Goal: Task Accomplishment & Management: Complete application form

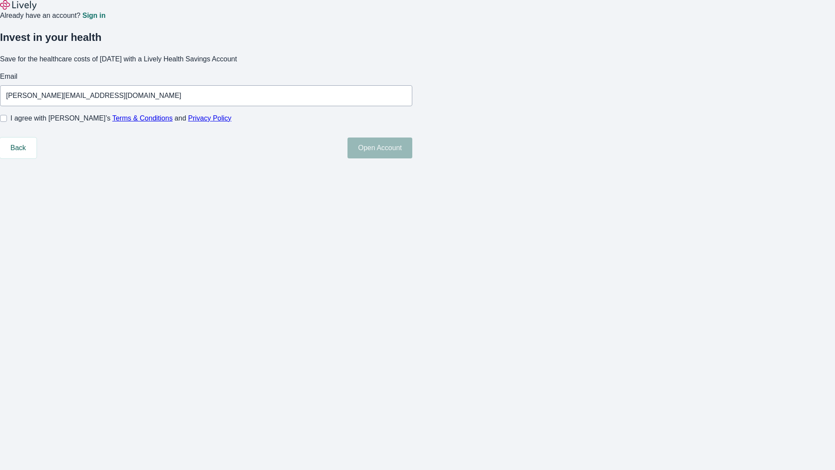
click at [7, 122] on input "I agree with Lively’s Terms & Conditions and Privacy Policy" at bounding box center [3, 118] width 7 height 7
checkbox input "true"
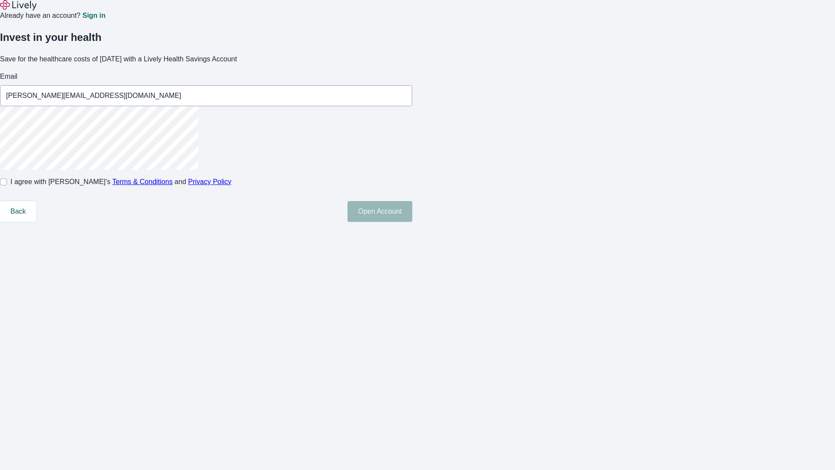
click at [412, 222] on button "Open Account" at bounding box center [380, 211] width 65 height 21
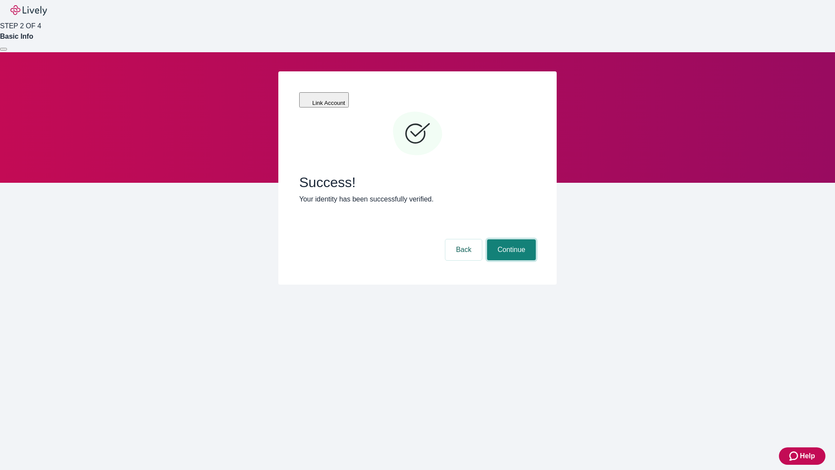
click at [510, 239] on button "Continue" at bounding box center [511, 249] width 49 height 21
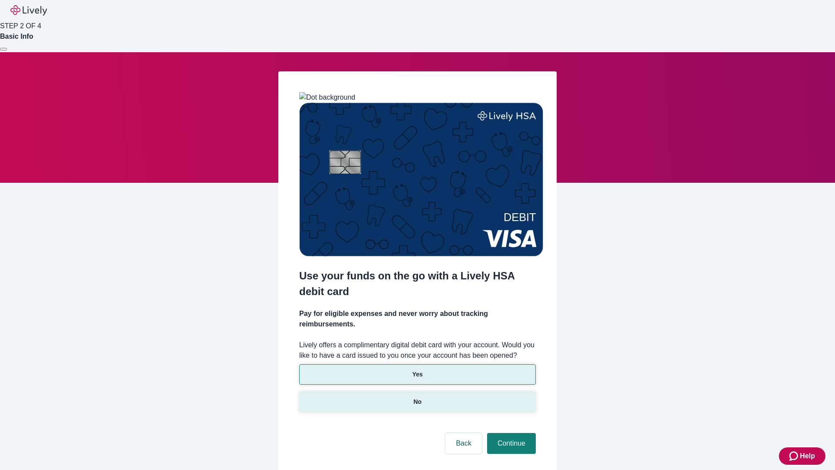
click at [417, 397] on p "No" at bounding box center [418, 401] width 8 height 9
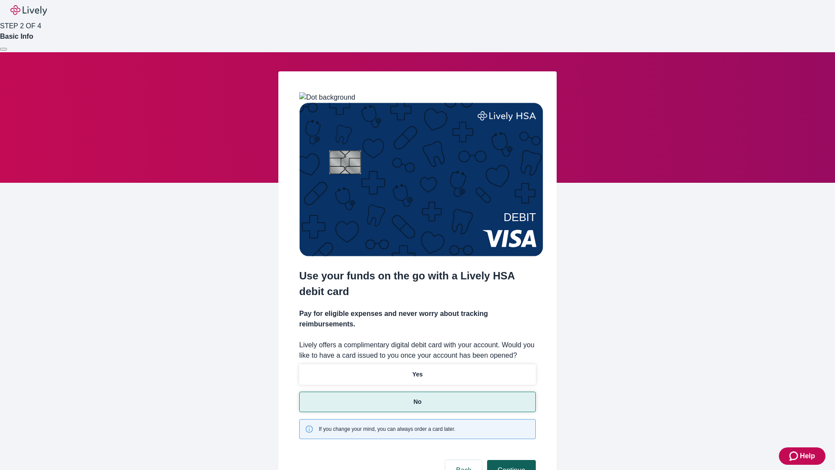
click at [510, 460] on button "Continue" at bounding box center [511, 470] width 49 height 21
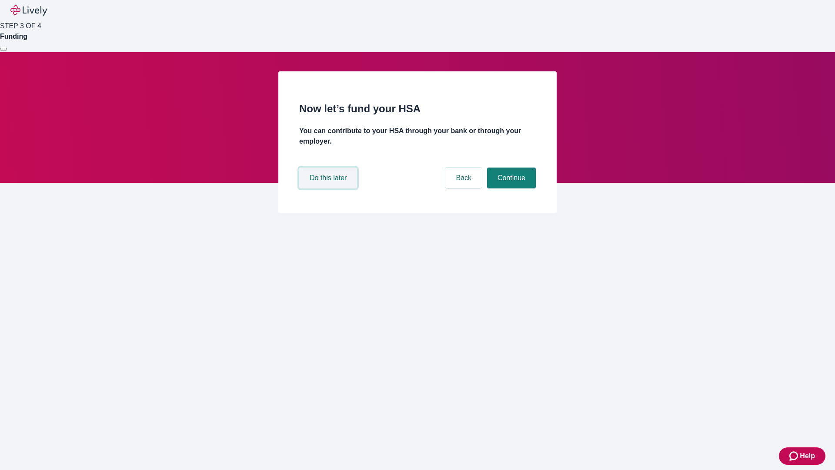
click at [329, 188] on button "Do this later" at bounding box center [328, 177] width 58 height 21
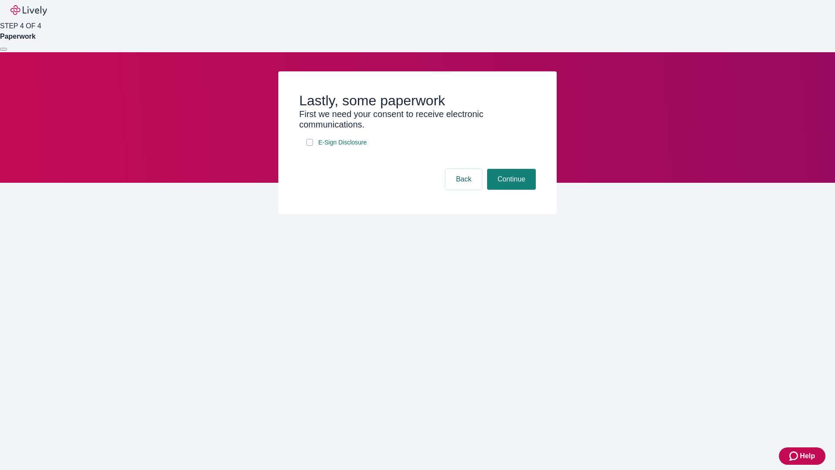
click at [310, 146] on input "E-Sign Disclosure" at bounding box center [309, 142] width 7 height 7
checkbox input "true"
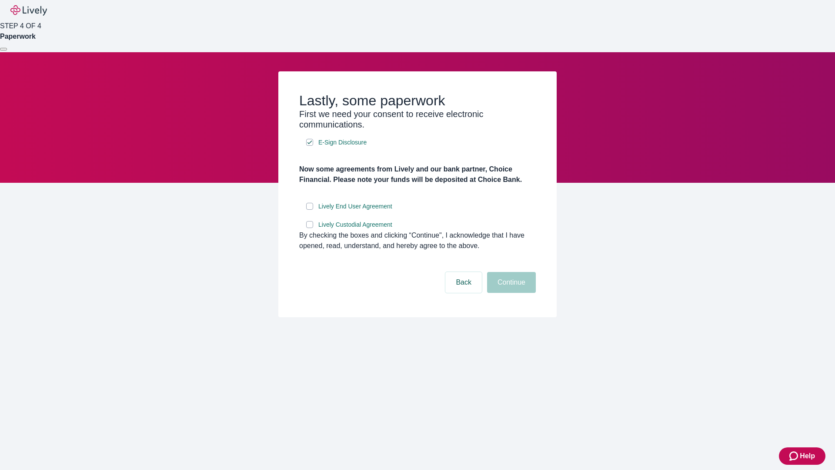
click at [310, 210] on input "Lively End User Agreement" at bounding box center [309, 206] width 7 height 7
checkbox input "true"
click at [310, 228] on input "Lively Custodial Agreement" at bounding box center [309, 224] width 7 height 7
checkbox input "true"
click at [510, 293] on button "Continue" at bounding box center [511, 282] width 49 height 21
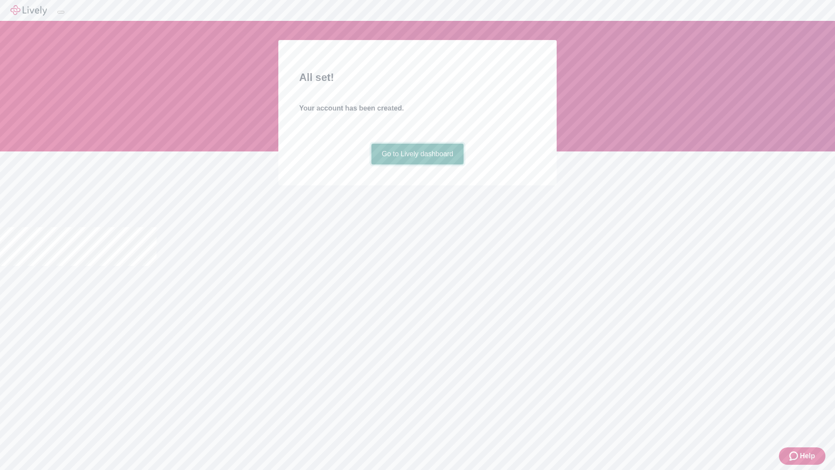
click at [417, 164] on link "Go to Lively dashboard" at bounding box center [417, 154] width 93 height 21
